Goal: Ask a question: Seek information or help from site administrators or community

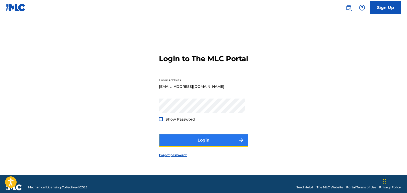
click at [203, 145] on button "Login" at bounding box center [203, 140] width 89 height 13
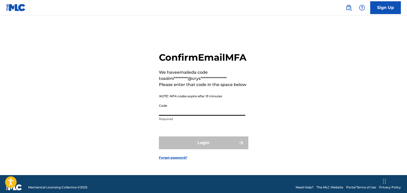
click at [174, 115] on input "Code" at bounding box center [202, 108] width 86 height 15
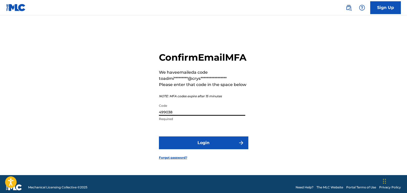
scroll to position [3, 0]
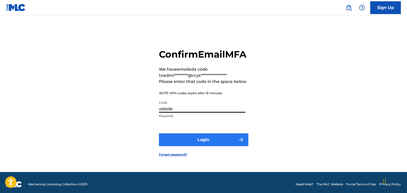
type input "499038"
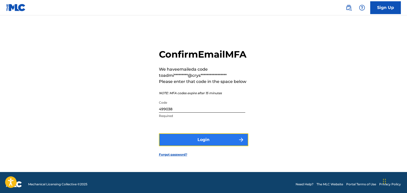
click at [210, 146] on button "Login" at bounding box center [203, 139] width 89 height 13
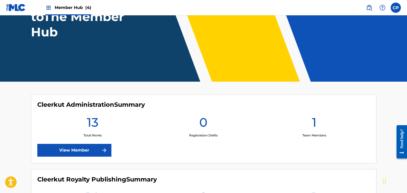
scroll to position [56, 0]
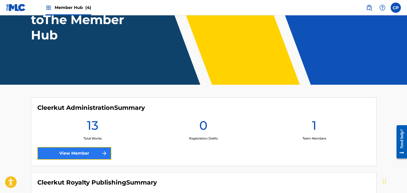
click at [84, 153] on link "View Member" at bounding box center [74, 153] width 74 height 13
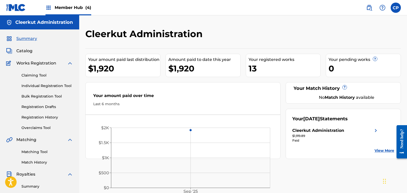
click at [55, 8] on span "Member Hub (4)" at bounding box center [73, 8] width 37 height 6
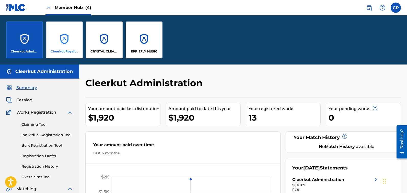
click at [71, 42] on div "Cleerkut Royalty Publishing" at bounding box center [64, 39] width 37 height 37
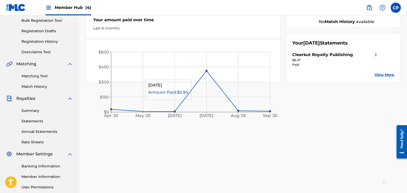
scroll to position [79, 0]
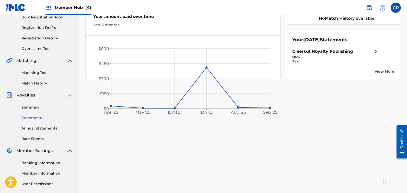
click at [36, 119] on link "Statements" at bounding box center [47, 117] width 52 height 5
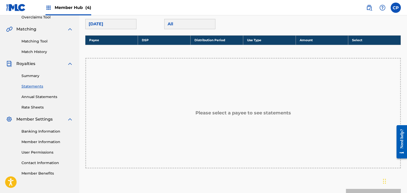
scroll to position [72, 0]
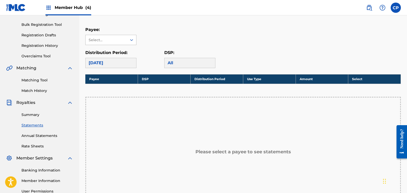
click at [126, 40] on div "Select..." at bounding box center [106, 40] width 41 height 10
click at [113, 54] on div "Cleerkut Royalty Publishing" at bounding box center [111, 54] width 51 height 19
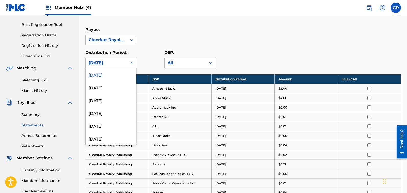
click at [127, 59] on div "[DATE]" at bounding box center [106, 63] width 41 height 10
click at [134, 63] on div at bounding box center [131, 62] width 9 height 9
click at [107, 138] on div "[DATE]" at bounding box center [111, 138] width 51 height 13
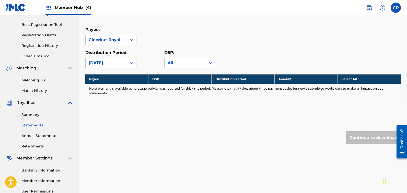
click at [107, 61] on div "[DATE]" at bounding box center [106, 63] width 35 height 6
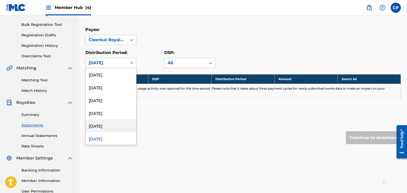
click at [108, 128] on div "[DATE]" at bounding box center [111, 125] width 51 height 13
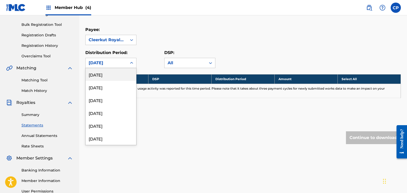
click at [105, 62] on div "[DATE]" at bounding box center [106, 63] width 35 height 6
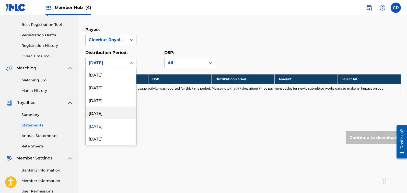
click at [107, 114] on div "[DATE]" at bounding box center [111, 112] width 51 height 13
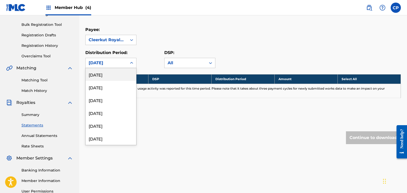
click at [115, 61] on div "[DATE]" at bounding box center [106, 63] width 35 height 6
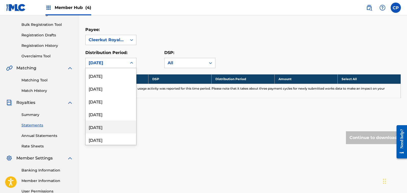
scroll to position [72, 0]
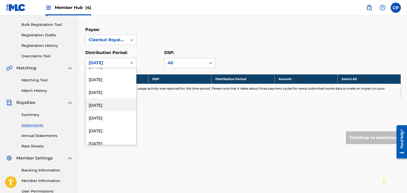
click at [112, 106] on div "[DATE]" at bounding box center [111, 104] width 51 height 13
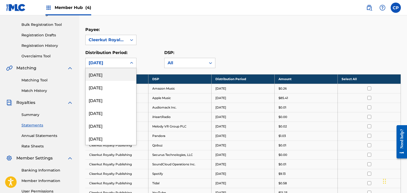
click at [118, 64] on div "[DATE]" at bounding box center [106, 63] width 35 height 6
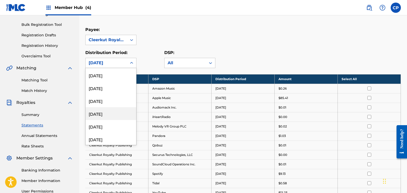
scroll to position [111, 0]
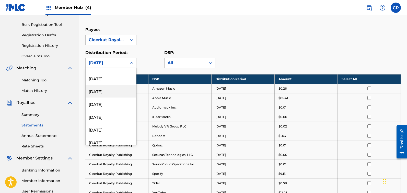
click at [109, 91] on div "[DATE]" at bounding box center [111, 91] width 51 height 13
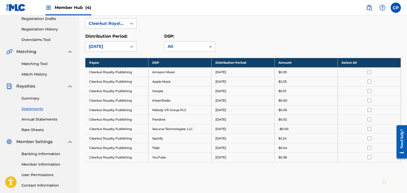
scroll to position [38, 0]
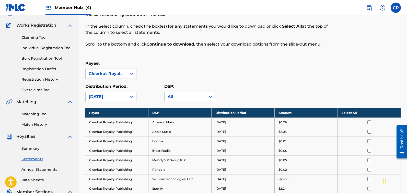
click at [116, 95] on div "[DATE]" at bounding box center [106, 97] width 35 height 6
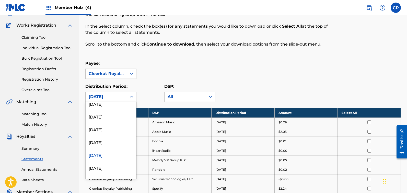
scroll to position [88, 0]
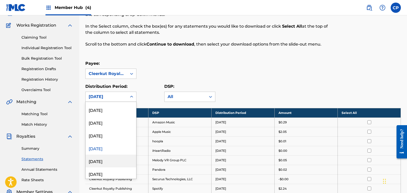
click at [110, 162] on div "[DATE]" at bounding box center [111, 160] width 51 height 13
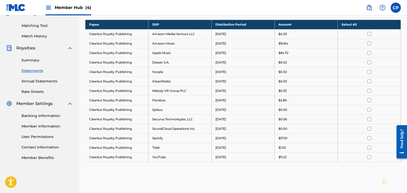
scroll to position [87, 0]
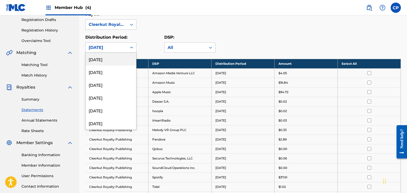
click at [121, 49] on div "[DATE]" at bounding box center [106, 47] width 35 height 6
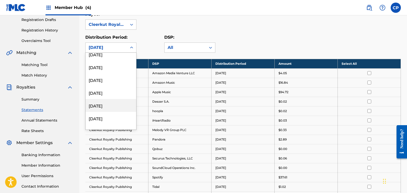
click at [108, 108] on div "[DATE]" at bounding box center [111, 105] width 51 height 13
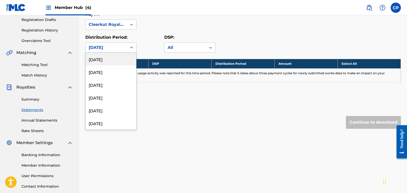
click at [110, 45] on div "[DATE]" at bounding box center [106, 47] width 35 height 6
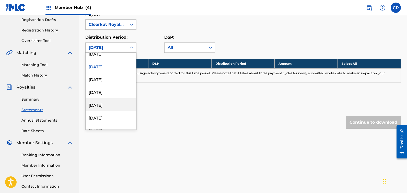
scroll to position [195, 0]
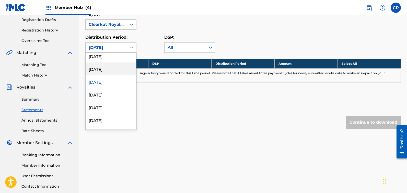
click at [111, 71] on div "[DATE]" at bounding box center [111, 68] width 51 height 13
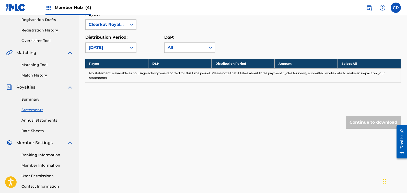
click at [126, 88] on div "Payee DSP Distribution Period Amount Select All No statement is available as no…" at bounding box center [243, 77] width 316 height 37
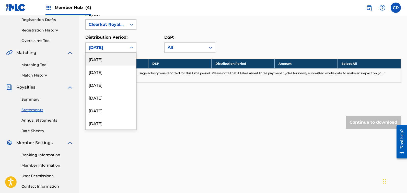
click at [125, 47] on div "[DATE]" at bounding box center [106, 48] width 41 height 10
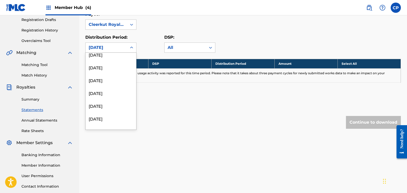
scroll to position [138, 0]
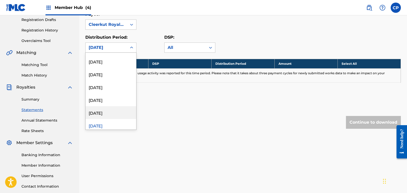
click at [113, 110] on div "[DATE]" at bounding box center [111, 112] width 51 height 13
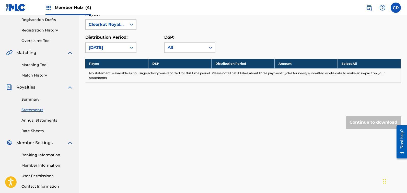
click at [102, 47] on div "[DATE]" at bounding box center [106, 47] width 35 height 6
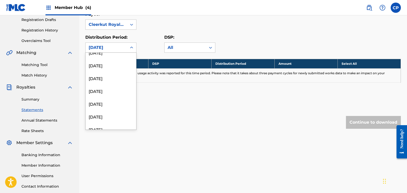
scroll to position [156, 0]
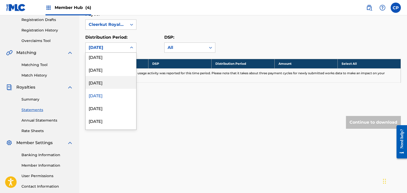
click at [106, 85] on div "[DATE]" at bounding box center [111, 82] width 51 height 13
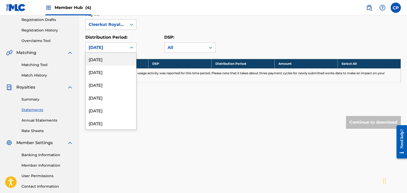
click at [114, 47] on div "[DATE]" at bounding box center [106, 47] width 35 height 6
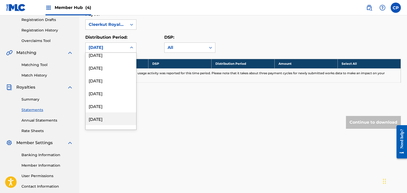
click at [106, 119] on div "[DATE]" at bounding box center [111, 118] width 51 height 13
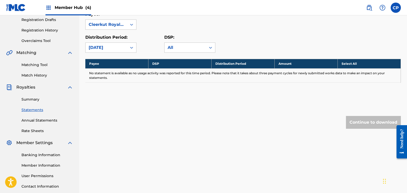
drag, startPoint x: 106, startPoint y: 107, endPoint x: 118, endPoint y: 89, distance: 22.0
click at [106, 107] on div "Royalty Statements Select your desired payee from the Payee drop-down menu. The…" at bounding box center [243, 45] width 316 height 208
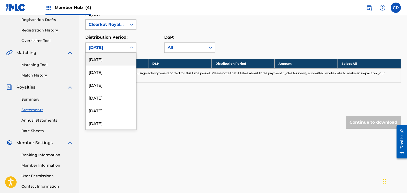
click at [119, 47] on div "[DATE]" at bounding box center [106, 47] width 35 height 6
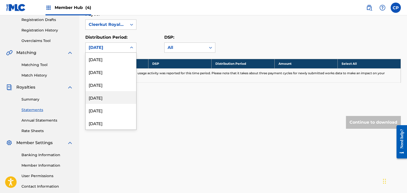
scroll to position [137, 0]
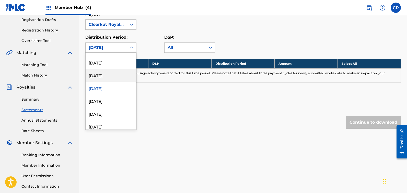
click at [112, 77] on div "[DATE]" at bounding box center [111, 75] width 51 height 13
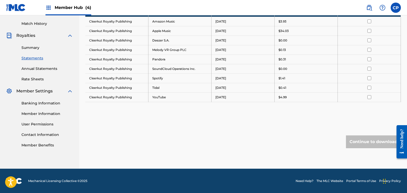
scroll to position [132, 0]
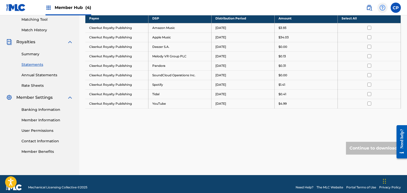
click at [381, 7] on img at bounding box center [382, 8] width 6 height 6
click at [368, 7] on img at bounding box center [369, 8] width 6 height 6
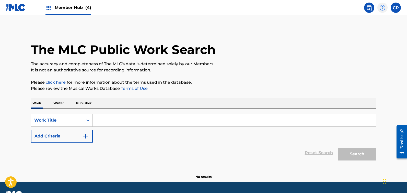
click at [384, 6] on img at bounding box center [382, 8] width 6 height 6
click at [374, 32] on p "View portal intro" at bounding box center [382, 34] width 43 height 12
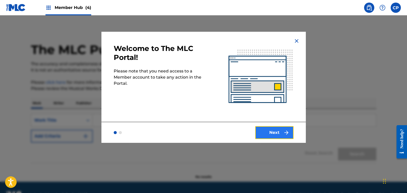
click at [285, 136] on button "Next" at bounding box center [274, 132] width 38 height 13
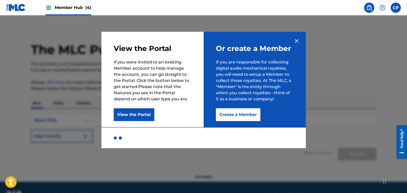
click at [296, 38] on img at bounding box center [297, 41] width 6 height 6
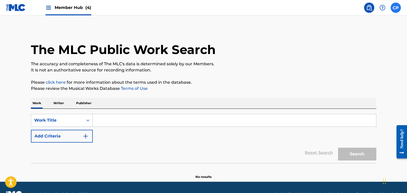
click at [399, 8] on label at bounding box center [396, 8] width 10 height 10
click at [396, 8] on input "CP [PERSON_NAME] [EMAIL_ADDRESS][DOMAIN_NAME] Notification Preferences Profile …" at bounding box center [396, 8] width 0 height 0
click at [303, 72] on p "It is not an authoritative source for recording information." at bounding box center [203, 70] width 345 height 6
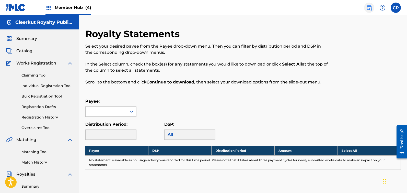
click at [370, 8] on img at bounding box center [369, 8] width 6 height 6
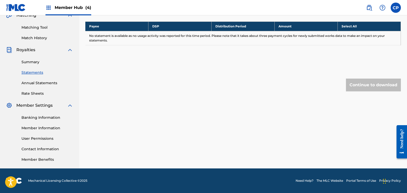
scroll to position [121, 0]
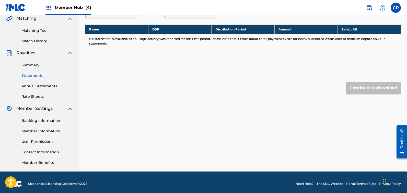
click at [404, 141] on div "Need help?" at bounding box center [401, 138] width 7 height 19
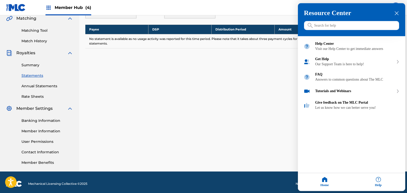
click at [326, 27] on input "Search for help" at bounding box center [351, 25] width 95 height 9
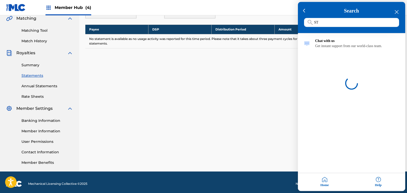
type input "S"
type input "statement files"
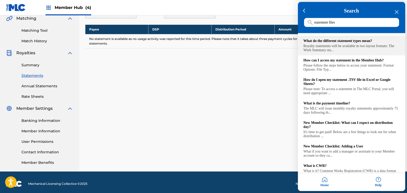
click at [327, 48] on div "Royalty statements will be available in two layout formats: The Work Summary st…" at bounding box center [352, 48] width 96 height 8
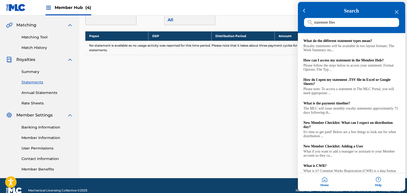
scroll to position [121, 0]
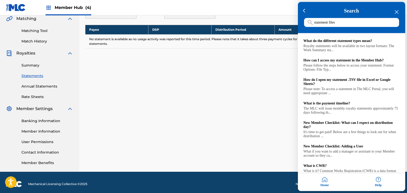
click at [398, 15] on div "Search statement files" at bounding box center [351, 17] width 107 height 31
click at [397, 13] on icon "close resource center" at bounding box center [397, 12] width 4 height 4
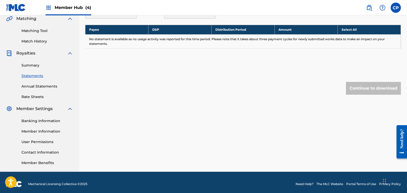
click at [404, 143] on div "Need help?" at bounding box center [401, 138] width 7 height 19
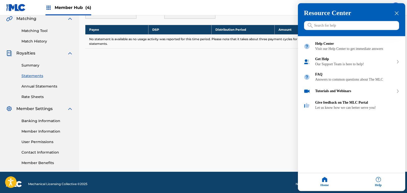
click at [396, 13] on icon "close resource center" at bounding box center [397, 13] width 4 height 4
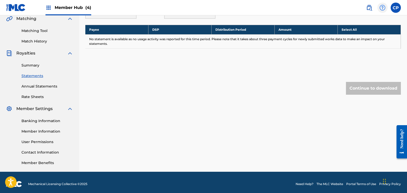
click at [383, 8] on img at bounding box center [382, 8] width 6 height 6
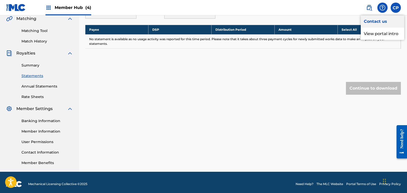
click at [379, 20] on link "Contact us" at bounding box center [382, 21] width 43 height 12
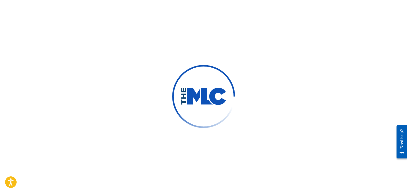
type input "[PERSON_NAME]"
type input "[EMAIL_ADDRESS][DOMAIN_NAME]"
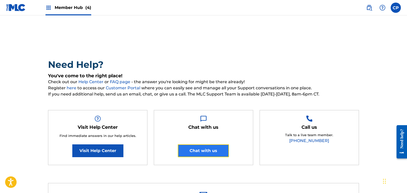
click at [209, 152] on button "Chat with us" at bounding box center [203, 150] width 51 height 13
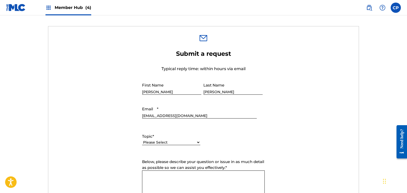
scroll to position [166, 0]
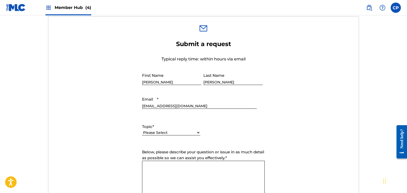
click at [114, 142] on form "Submit a request Typical reply time: within hours via email First Name [PERSON_…" at bounding box center [203, 147] width 310 height 214
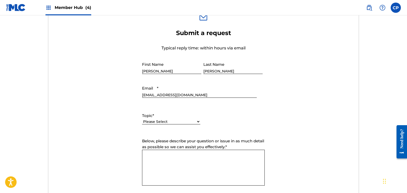
scroll to position [184, 0]
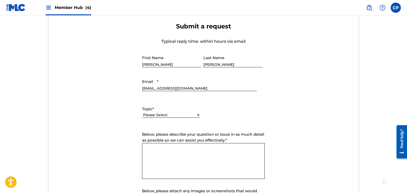
click at [192, 115] on select "Please Select I need help with my account I need help with managing my catalog …" at bounding box center [171, 114] width 58 height 5
select select "I need help with managing my catalog"
click at [142, 112] on select "Please Select I need help with my account I need help with managing my catalog …" at bounding box center [171, 114] width 58 height 5
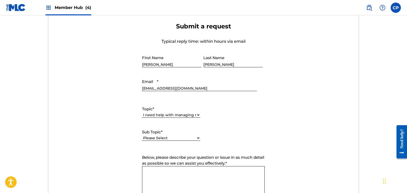
click at [188, 137] on select "Please Select I need help with CWR I need help registering my work(s) in The ML…" at bounding box center [171, 137] width 58 height 5
select select "I need help editing my works"
click at [142, 135] on select "Please Select I need help with CWR I need help registering my work(s) in The ML…" at bounding box center [171, 137] width 58 height 5
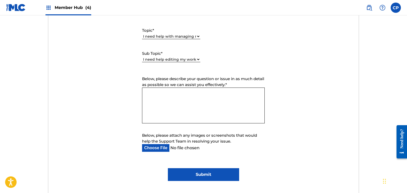
click at [168, 97] on textarea "Below, please describe your question or issue in as much detail as possible so …" at bounding box center [203, 105] width 123 height 36
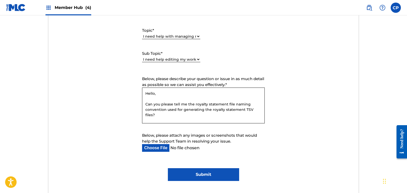
type textarea "Hello, Can you please tell me the royalty statement file naming convention used…"
